Goal: Contribute content: Contribute content

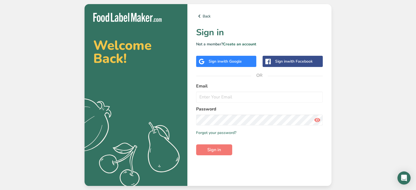
click at [221, 60] on div "Sign in with Google" at bounding box center [225, 62] width 33 height 6
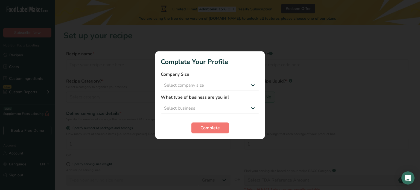
click at [286, 97] on div at bounding box center [210, 95] width 420 height 190
click at [192, 87] on select "Select company size Fewer than 10 Employees 10 to 50 Employees 51 to 500 Employ…" at bounding box center [210, 85] width 99 height 11
select select "2"
click at [161, 80] on select "Select company size Fewer than 10 Employees 10 to 50 Employees 51 to 500 Employ…" at bounding box center [210, 85] width 99 height 11
click at [190, 106] on select "Select business Packaged Food Manufacturer Restaurant & Cafe Bakery Meal Plans …" at bounding box center [210, 108] width 99 height 11
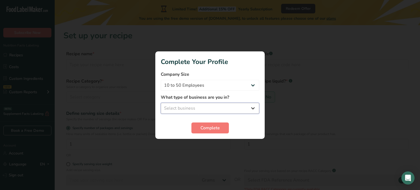
select select "2"
click at [161, 103] on select "Select business Packaged Food Manufacturer Restaurant & Cafe Bakery Meal Plans …" at bounding box center [210, 108] width 99 height 11
click at [205, 124] on button "Complete" at bounding box center [210, 128] width 37 height 11
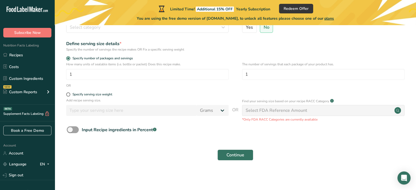
scroll to position [70, 0]
click at [20, 57] on link "Recipes" at bounding box center [27, 55] width 55 height 10
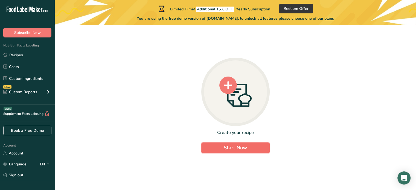
click at [242, 150] on span "Start Now" at bounding box center [235, 148] width 23 height 7
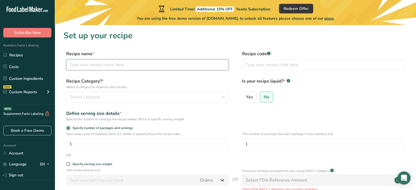
click at [119, 65] on input "text" at bounding box center [147, 64] width 163 height 11
type input "B"
type input "Lemon Blueberry Muffin"
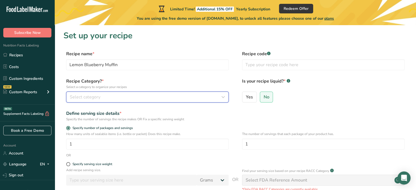
click at [103, 96] on div "Select category" at bounding box center [146, 97] width 152 height 7
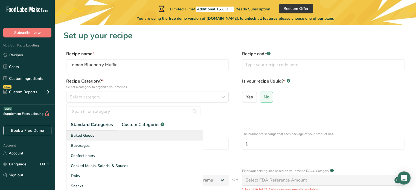
click at [94, 136] on div "Baked Goods" at bounding box center [135, 136] width 136 height 10
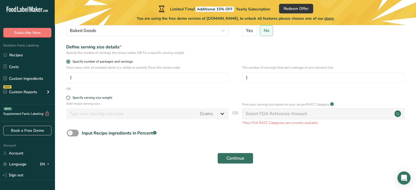
scroll to position [68, 0]
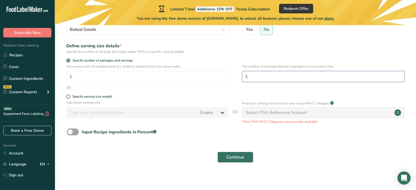
click at [269, 76] on input "1" at bounding box center [323, 76] width 163 height 11
type input "24"
click at [227, 154] on span "Continue" at bounding box center [236, 157] width 18 height 7
